Goal: Task Accomplishment & Management: Manage account settings

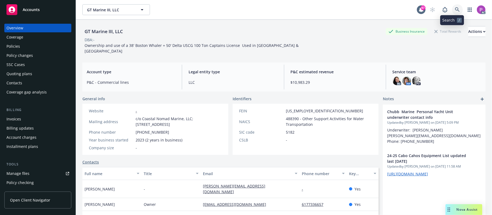
click at [455, 11] on icon at bounding box center [457, 9] width 5 height 5
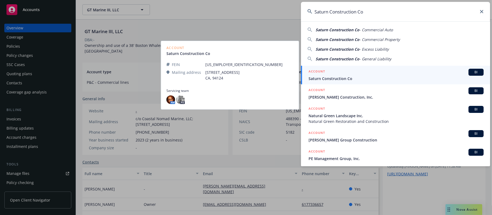
type input "Saturn Construction Co"
click at [331, 75] on div "ACCOUNT BI" at bounding box center [395, 72] width 175 height 7
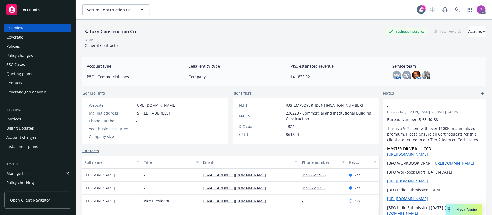
click at [19, 174] on div "Manage files" at bounding box center [17, 174] width 23 height 9
click at [452, 7] on link at bounding box center [457, 9] width 11 height 11
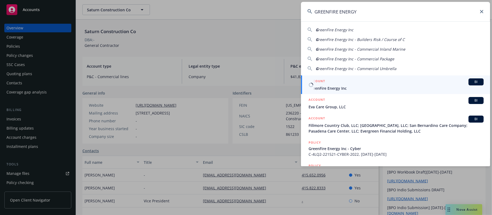
type input "GREENFIRE ENERGY"
click at [392, 85] on div "ACCOUNT BI" at bounding box center [395, 82] width 175 height 7
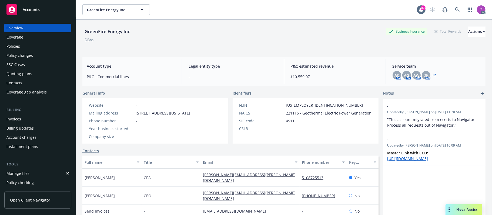
click at [29, 172] on link "Manage files" at bounding box center [37, 174] width 67 height 9
click at [25, 46] on div "Policies" at bounding box center [37, 46] width 63 height 9
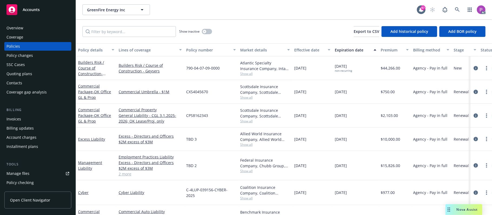
click at [244, 96] on span "Show all" at bounding box center [265, 97] width 50 height 5
click at [251, 74] on span "Show all" at bounding box center [265, 74] width 50 height 5
click at [247, 200] on span "Show all" at bounding box center [265, 198] width 50 height 5
click at [223, 122] on div "CPS8162343" at bounding box center [211, 116] width 54 height 24
click at [245, 146] on span "Show all" at bounding box center [265, 145] width 50 height 5
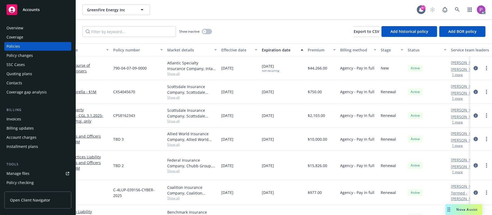
scroll to position [0, 111]
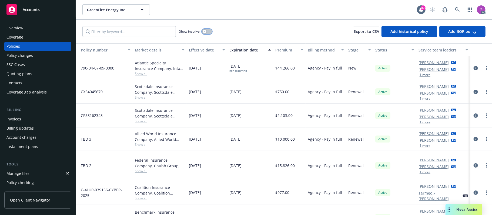
click at [205, 31] on div "button" at bounding box center [205, 32] width 4 height 4
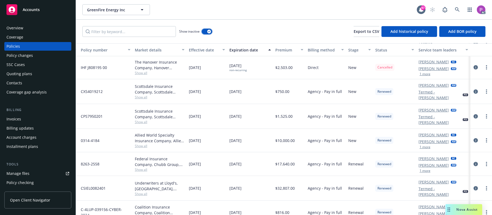
scroll to position [108, 105]
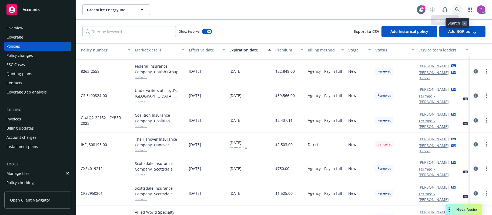
click at [455, 9] on icon at bounding box center [457, 9] width 5 height 5
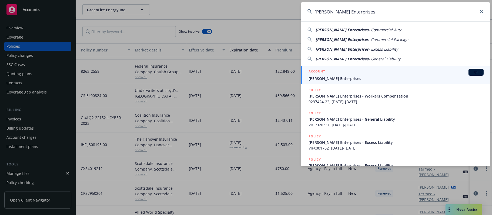
type input "Bryan Masterson Enterprises"
click at [337, 77] on span "Bryan Masterson Enterprises" at bounding box center [395, 79] width 175 height 6
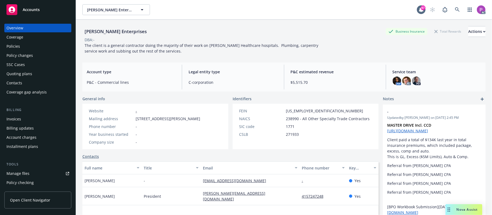
click at [23, 171] on div "Manage files" at bounding box center [17, 174] width 23 height 9
click at [455, 10] on link at bounding box center [457, 9] width 11 height 11
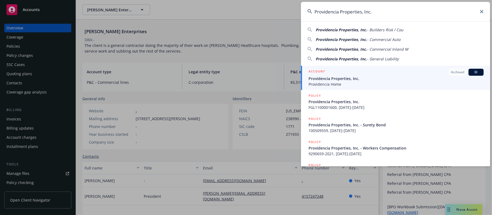
type input "Providencia Properties, Inc."
click at [367, 77] on span "Providencia Properties, Inc." at bounding box center [395, 79] width 175 height 6
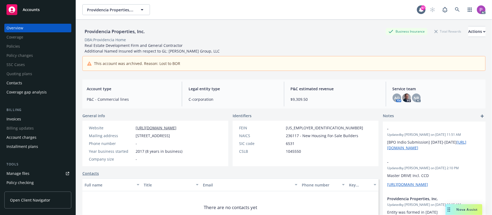
click at [30, 174] on link "Manage files" at bounding box center [37, 174] width 67 height 9
click at [455, 8] on icon at bounding box center [457, 9] width 5 height 5
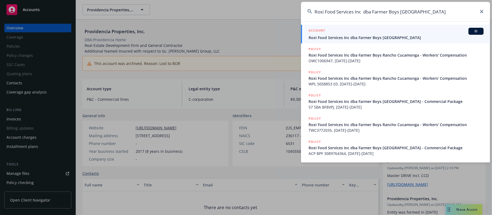
type input "Roxi Food Services Inc dba Farmer Boys [GEOGRAPHIC_DATA]"
click at [388, 36] on span "Roxi Food Services Inc dba Farmer Boys [GEOGRAPHIC_DATA]" at bounding box center [395, 38] width 175 height 6
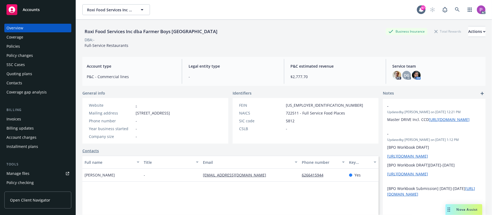
click at [16, 173] on div "Manage files" at bounding box center [17, 174] width 23 height 9
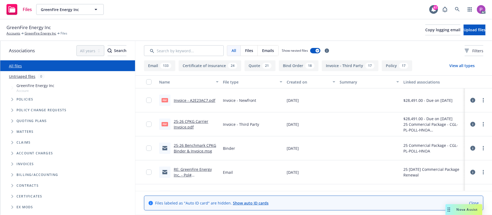
drag, startPoint x: 0, startPoint y: 0, endPoint x: 217, endPoint y: 16, distance: 218.0
click at [217, 16] on div "Files GreenFire Energy Inc GreenFire Energy Inc 87 AC" at bounding box center [246, 9] width 492 height 19
click at [19, 74] on link "Untriaged files" at bounding box center [22, 77] width 26 height 6
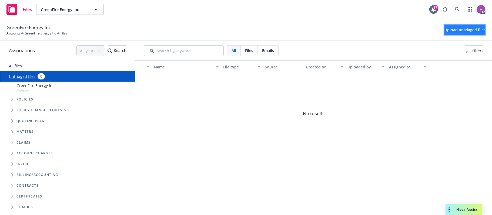
click at [446, 31] on span "Upload untriaged files" at bounding box center [464, 29] width 41 height 5
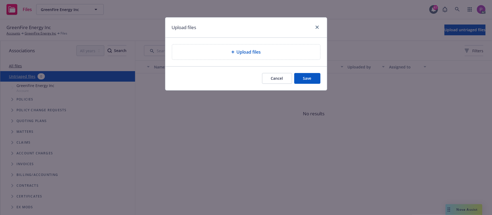
click at [251, 55] on span "Upload files" at bounding box center [249, 52] width 24 height 6
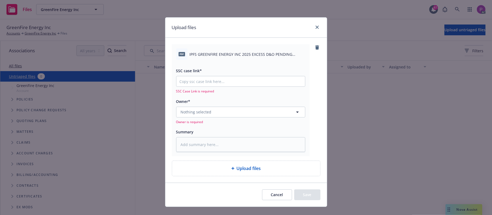
click at [243, 56] on span "IPFS GREENFIRE ENERGY INC 2025 EXCESS D&O PENDING POLICY NUMBER REQUEST (1).pdf" at bounding box center [248, 55] width 116 height 6
copy div "IPFS GREENFIRE ENERGY INC 2025 EXCESS D&O PENDING POLICY NUMBER REQUEST (1).pdf"
click at [231, 139] on textarea at bounding box center [240, 144] width 129 height 15
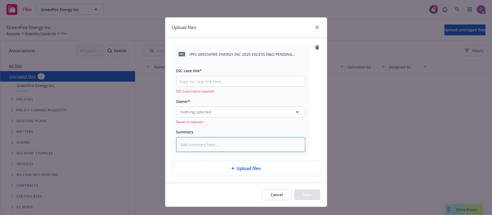
paste textarea "IPFS GREENFIRE ENERGY INC 2025 EXCESS D&O PENDING POLICY NUMBER REQUEST (1).pdf"
type textarea "x"
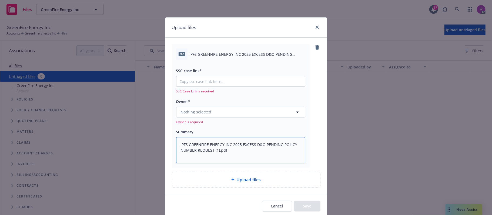
type textarea "IPFS GREENFIRE ENERGY INC 2025 EXCESS D&O PENDING POLICY NUMBER REQUEST (1).pdf"
click at [229, 80] on input "SSC case link*" at bounding box center [240, 81] width 129 height 10
paste input "https://newfront-ssc.lightning.force.com/lightning/r/Case/500Vz00000SRAL0IAP/vi…"
type textarea "x"
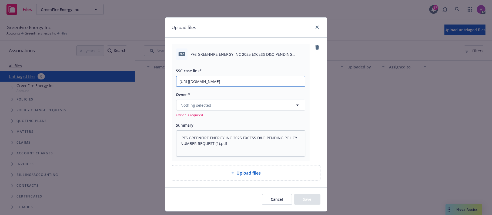
type input "https://newfront-ssc.lightning.force.com/lightning/r/Case/500Vz00000SRAL0IAP/vi…"
click at [221, 105] on button "Nothing selected" at bounding box center [240, 105] width 129 height 11
click at [267, 104] on button "Nothing selected" at bounding box center [240, 105] width 129 height 11
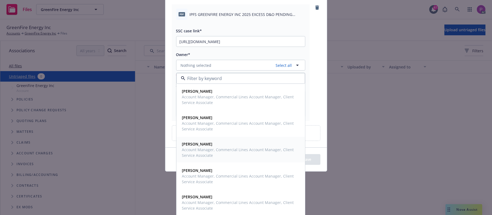
scroll to position [41, 0]
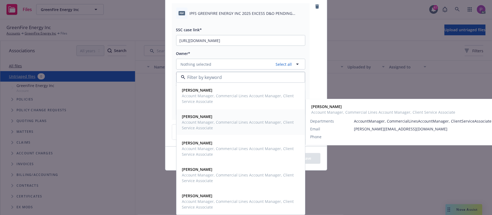
click at [250, 132] on div "Anna Guard Account Manager, Commercial Lines Account Manager, Client Service As…" at bounding box center [239, 122] width 119 height 19
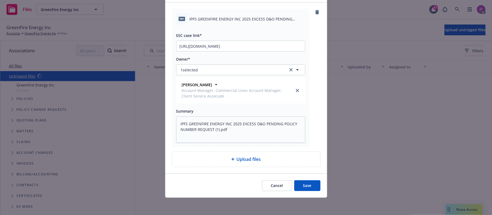
scroll to position [36, 0]
click at [299, 186] on button "Save" at bounding box center [307, 186] width 26 height 11
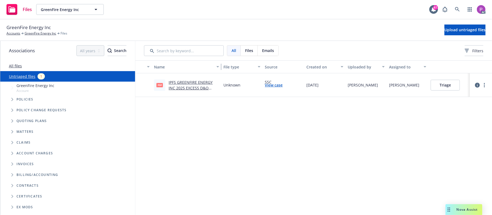
click at [218, 67] on div "button" at bounding box center [218, 67] width 3 height 12
click at [447, 34] on button "Upload untriaged files" at bounding box center [464, 30] width 41 height 11
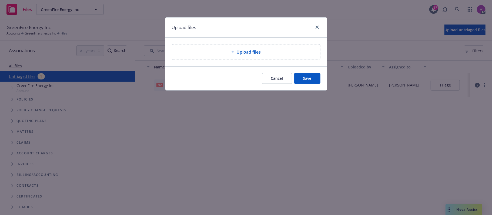
click at [202, 48] on div "Upload files" at bounding box center [246, 52] width 148 height 15
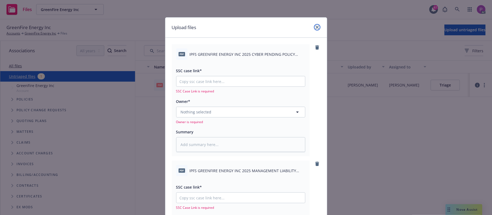
click at [315, 26] on icon "close" at bounding box center [316, 27] width 3 height 3
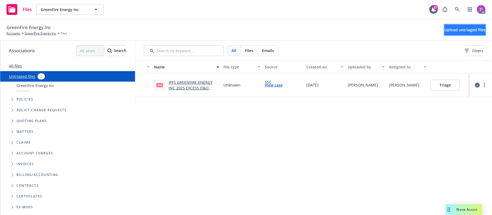
click at [448, 29] on span "Upload untriaged files" at bounding box center [464, 29] width 41 height 5
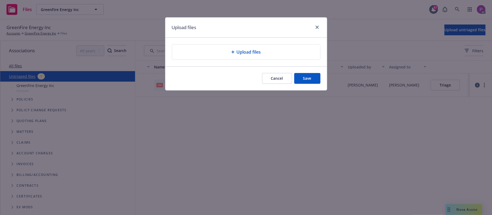
click at [238, 55] on span "Upload files" at bounding box center [249, 52] width 24 height 6
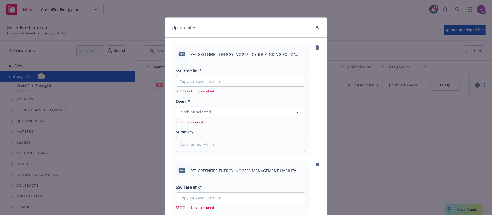
click at [252, 52] on span "IPFS GREENFIRE ENERGY INC 2025 CYBER PENDING POLICY NUMBER REQUEST.pdf" at bounding box center [248, 55] width 116 height 6
copy div "IPFS GREENFIRE ENERGY INC 2025 CYBER PENDING POLICY NUMBER REQUEST.pdf"
click at [224, 146] on textarea at bounding box center [240, 144] width 129 height 15
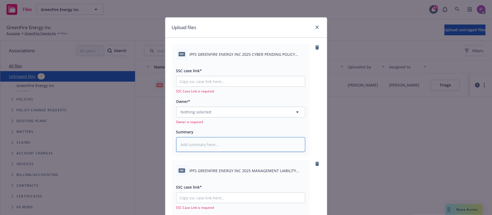
paste textarea "IPFS GREENFIRE ENERGY INC 2025 CYBER PENDING POLICY NUMBER REQUEST.pdf"
type textarea "x"
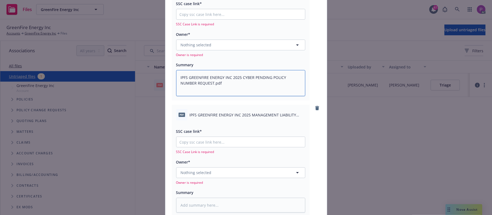
scroll to position [72, 0]
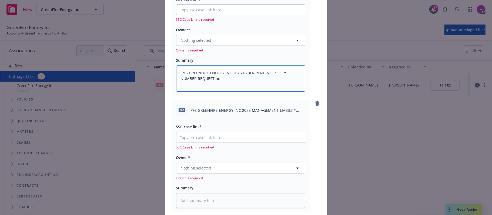
type textarea "IPFS GREENFIRE ENERGY INC 2025 CYBER PENDING POLICY NUMBER REQUEST.pdf"
click at [233, 112] on span "IPFS GREENFIRE ENERGY INC 2025 MANAGEMENT LIABILITY PENDING POLICY NUMBER REQUE…" at bounding box center [248, 111] width 116 height 6
copy div "IPFS GREENFIRE ENERGY INC 2025 MANAGEMENT LIABILITY PENDING POLICY NUMBER REQUE…"
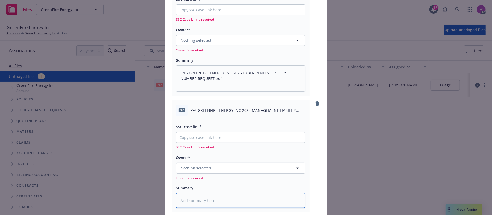
click at [200, 196] on textarea at bounding box center [240, 201] width 129 height 15
paste textarea "IPFS GREENFIRE ENERGY INC 2025 MANAGEMENT LIABILITY PENDING POLICY NUMBER REQUE…"
type textarea "x"
type textarea "IPFS GREENFIRE ENERGY INC 2025 MANAGEMENT LIABILITY PENDING POLICY NUMBER REQUE…"
click at [214, 165] on button "Nothing selected" at bounding box center [240, 168] width 129 height 11
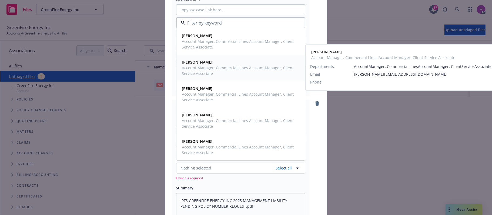
click at [217, 65] on span "Account Manager, Commercial Lines Account Manager, Client Service Associate" at bounding box center [240, 70] width 116 height 11
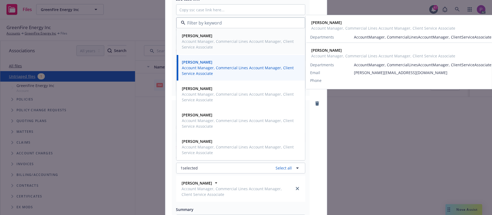
click at [307, 24] on div "Alexandra Chelton Account Manager, Commercial Lines Account Manager, Client Ser…" at bounding box center [401, 38] width 190 height 46
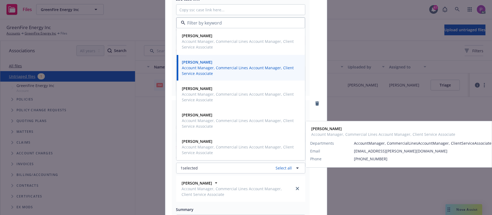
click at [311, 197] on div "pdf IPFS GREENFIRE ENERGY INC 2025 MANAGEMENT LIABILITY PENDING POLICY NUMBER R…" at bounding box center [246, 172] width 149 height 145
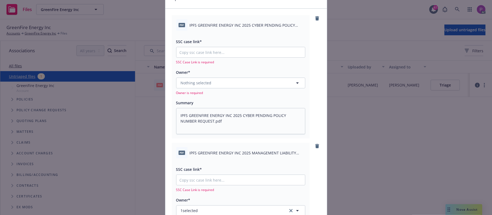
scroll to position [0, 0]
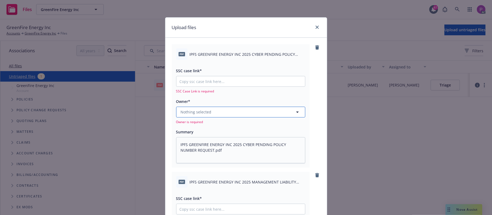
click at [241, 113] on button "Nothing selected" at bounding box center [240, 112] width 129 height 11
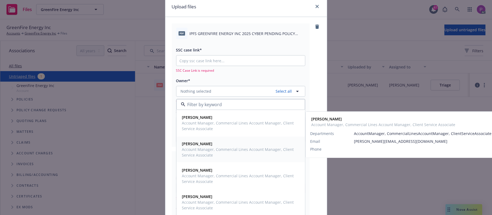
scroll to position [36, 0]
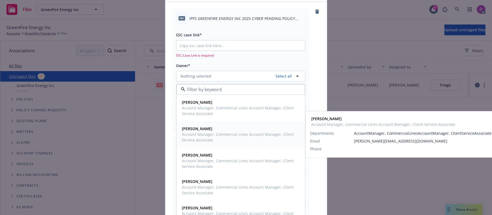
drag, startPoint x: 225, startPoint y: 124, endPoint x: 225, endPoint y: 129, distance: 4.6
click at [225, 129] on div "Anna Guard Account Manager, Commercial Lines Account Manager, Client Service As…" at bounding box center [241, 135] width 128 height 26
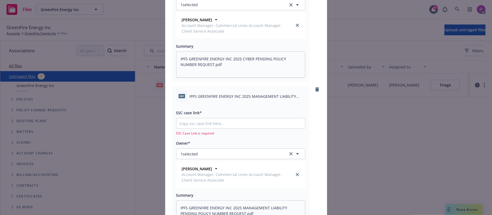
scroll to position [108, 0]
click at [250, 117] on div "SSC case link* SSC Case Link is required" at bounding box center [240, 122] width 129 height 26
click at [250, 120] on input "SSC case link*" at bounding box center [240, 123] width 129 height 10
paste input "https://newfront-ssc.lightning.force.com/lightning/r/Case/500Vz00000SRDtwIAH/vi…"
type textarea "x"
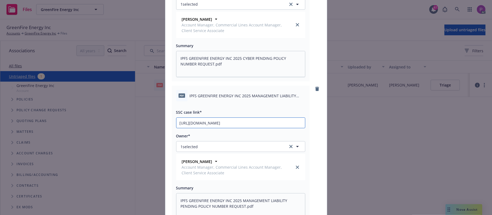
scroll to position [0, 28]
type input "https://newfront-ssc.lightning.force.com/lightning/r/Case/500Vz00000SRDtwIAH/vi…"
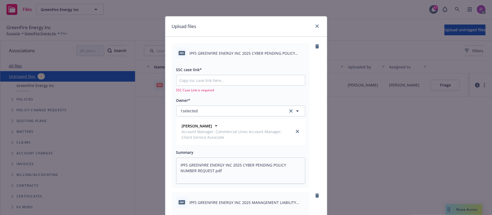
scroll to position [0, 0]
click at [223, 78] on input "SSC case link*" at bounding box center [240, 81] width 129 height 10
paste input "https://newfront-ssc.lightning.force.com/lightning/r/Case/500Vz00000SRDx8IAH/vi…"
type textarea "x"
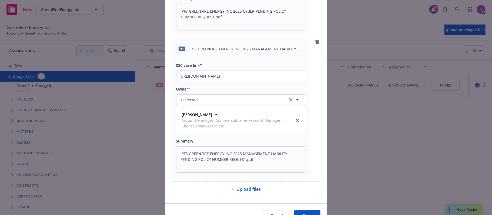
scroll to position [179, 0]
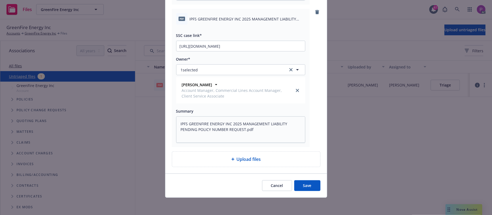
type input "https://newfront-ssc.lightning.force.com/lightning/r/Case/500Vz00000SRDx8IAH/vi…"
click at [302, 187] on button "Save" at bounding box center [307, 186] width 26 height 11
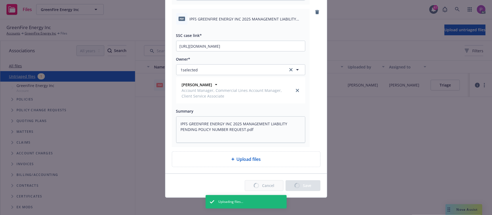
type textarea "x"
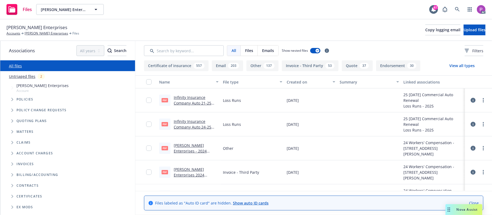
click at [24, 79] on link "Untriaged files" at bounding box center [22, 77] width 26 height 6
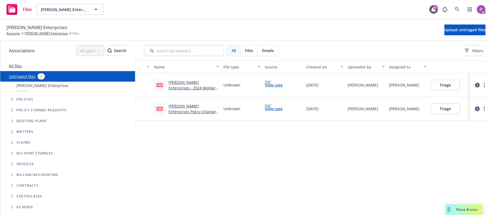
click at [437, 36] on div "Bryan Masterson Enterprises Accounts Bryan Masterson Enterprises Files Upload u…" at bounding box center [245, 30] width 479 height 12
click at [450, 31] on span "Upload untriaged files" at bounding box center [464, 29] width 41 height 5
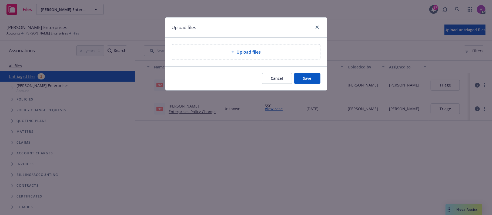
click at [214, 53] on div "Upload files" at bounding box center [245, 52] width 139 height 6
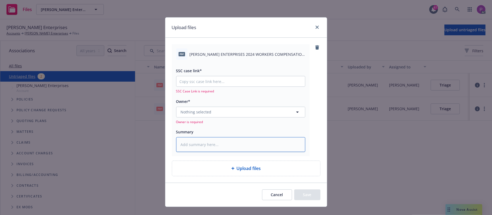
click at [239, 140] on textarea at bounding box center [240, 144] width 129 height 15
paste textarea "BRYAN MASTERSON ENTERPRISES 2024 WORKERS COMPENSATION NOTICE OF CANCELLATION EF…"
type textarea "x"
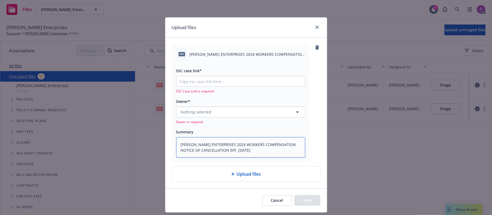
type textarea "BRYAN MASTERSON ENTERPRISES 2024 WORKERS COMPENSATION NOTICE OF CANCELLATION EF…"
click at [230, 83] on input "SSC case link*" at bounding box center [240, 81] width 129 height 10
paste input "https://newfront-ssc.lightning.force.com/lightning/r/Case/500Vz00000SOCEUIA5/vi…"
type textarea "x"
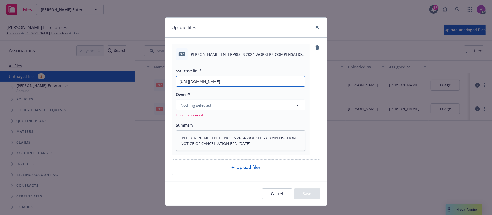
scroll to position [0, 76]
type input "https://newfront-ssc.lightning.force.com/lightning/r/Case/500Vz00000SOCEUIA5/vi…"
click at [222, 107] on button "Nothing selected" at bounding box center [240, 105] width 129 height 11
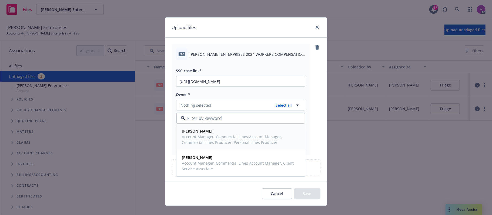
drag, startPoint x: 217, startPoint y: 145, endPoint x: 216, endPoint y: 159, distance: 14.6
click at [216, 159] on div "Ashley Mack Account Manager, Commercial Lines Account Manager, Commercial Lines…" at bounding box center [240, 150] width 129 height 53
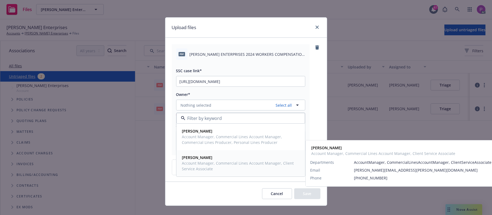
click at [214, 163] on span "Account Manager, Commercial Lines Account Manager, Client Service Associate" at bounding box center [240, 166] width 116 height 11
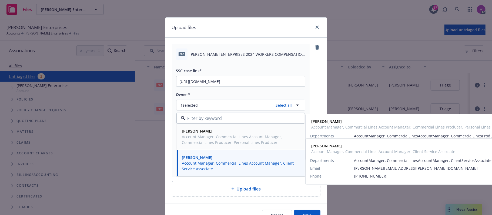
click at [223, 142] on span "Account Manager, Commercial Lines Account Manager, Commercial Lines Producer, P…" at bounding box center [240, 139] width 116 height 11
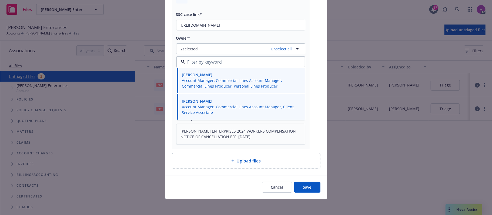
scroll to position [59, 0]
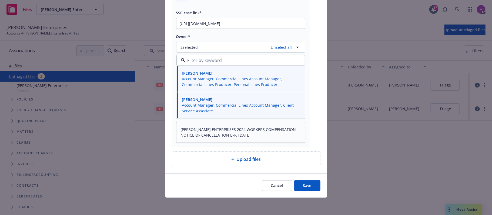
click at [299, 188] on button "Save" at bounding box center [307, 186] width 26 height 11
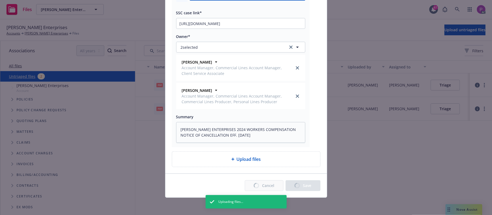
type textarea "x"
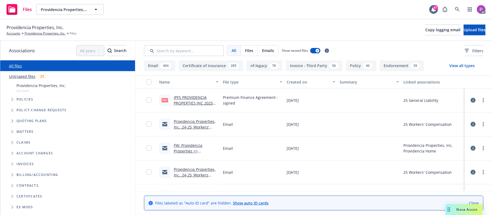
click at [29, 77] on link "Untriaged files" at bounding box center [22, 77] width 26 height 6
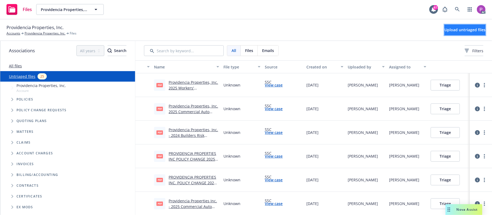
click at [447, 26] on button "Upload untriaged files" at bounding box center [464, 30] width 41 height 11
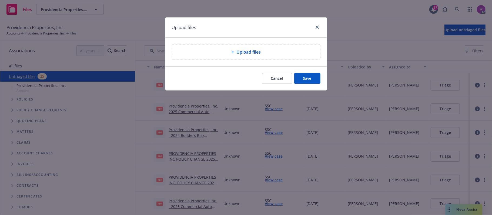
click at [220, 53] on div "Upload files" at bounding box center [245, 52] width 139 height 6
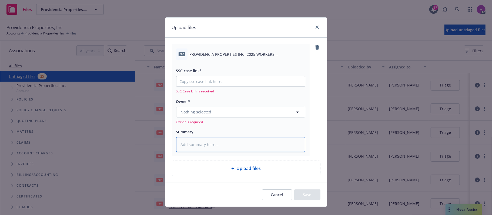
click at [239, 147] on textarea at bounding box center [240, 144] width 129 height 15
paste textarea "PROVIDENCIA PROPERTIES INC. 2025 WORKERS COMPENSATION EFF. 10-03-2025"
type textarea "x"
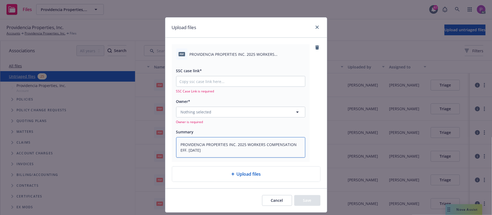
type textarea "PROVIDENCIA PROPERTIES INC. 2025 WORKERS COMPENSATION EFF. 10-03-2025"
click at [224, 83] on input "SSC case link*" at bounding box center [240, 81] width 129 height 10
paste input "https://newfront-ssc.lightning.force.com/lightning/r/Case/500Vz00000SOROjIAP/vi…"
type textarea "x"
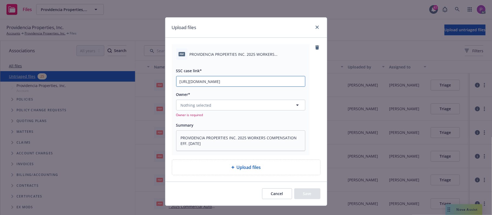
scroll to position [0, 76]
type input "https://newfront-ssc.lightning.force.com/lightning/r/Case/500Vz00000SOROjIAP/vi…"
click at [222, 105] on button "Nothing selected" at bounding box center [240, 105] width 129 height 11
click at [253, 127] on div "Adessa Owens Account Manager, Commercial Lines Account Manager, Client Service …" at bounding box center [241, 137] width 128 height 26
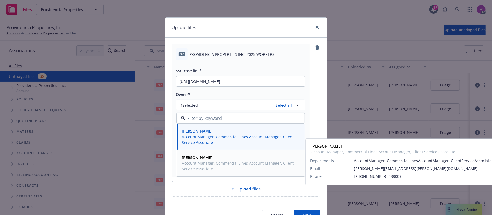
click at [226, 165] on span "Account Manager, Commercial Lines Account Manager, Client Service Associate" at bounding box center [240, 166] width 116 height 11
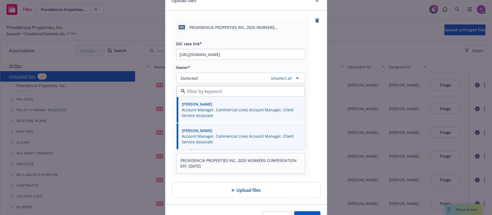
scroll to position [59, 0]
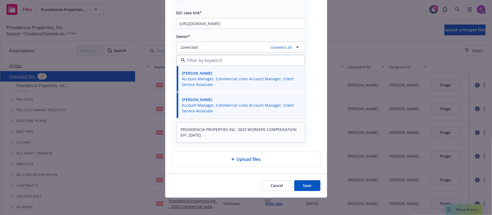
click at [295, 186] on button "Save" at bounding box center [307, 186] width 26 height 11
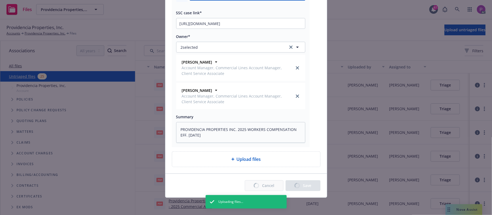
type textarea "x"
